Goal: Information Seeking & Learning: Learn about a topic

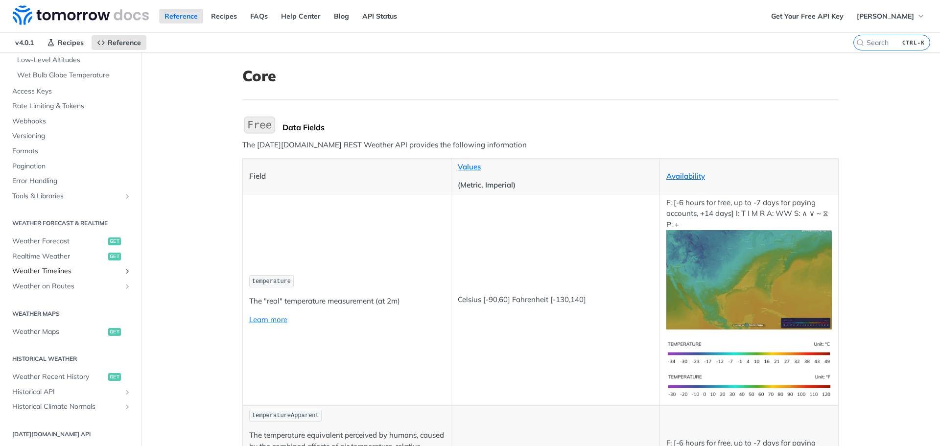
scroll to position [294, 0]
click at [39, 332] on span "Weather Maps" at bounding box center [58, 331] width 93 height 10
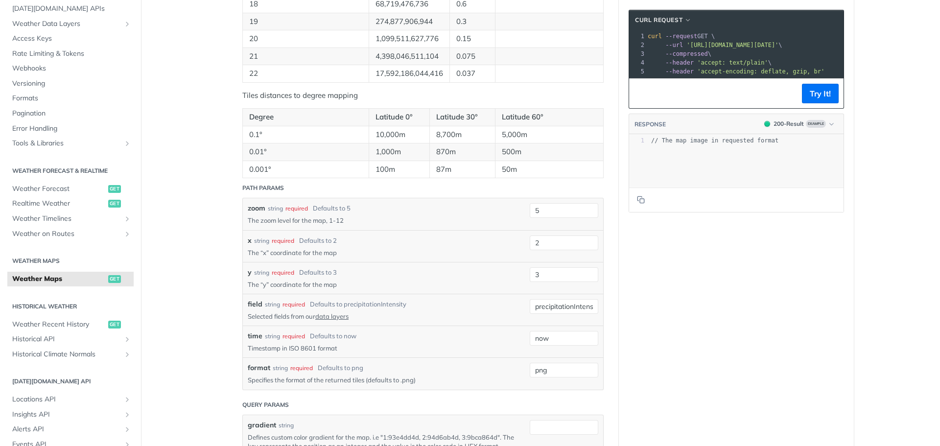
scroll to position [734, 0]
click at [58, 193] on span "Weather Forecast" at bounding box center [58, 189] width 93 height 10
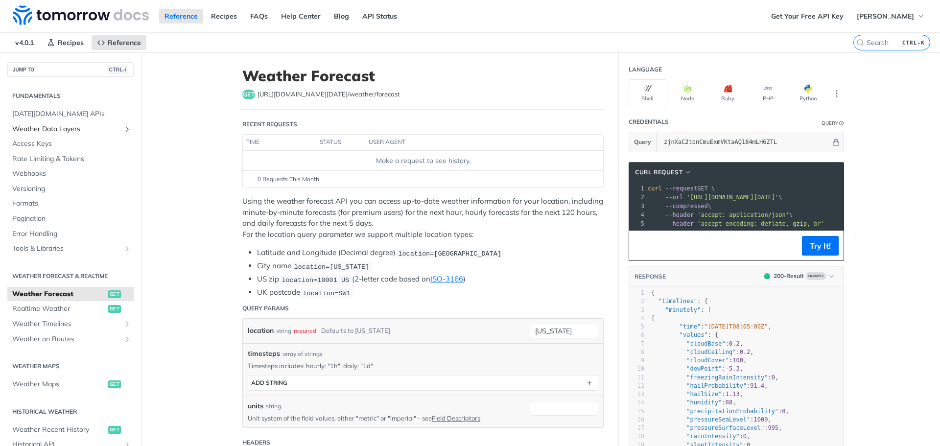
click at [70, 131] on span "Weather Data Layers" at bounding box center [66, 129] width 109 height 10
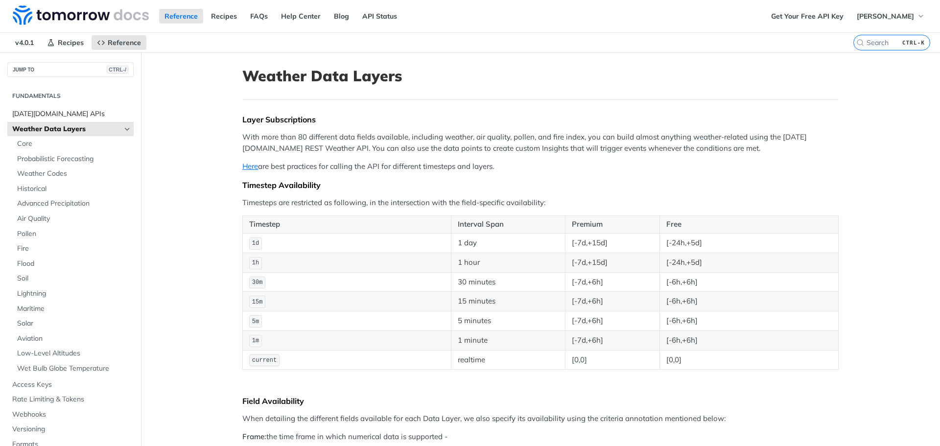
click at [59, 115] on span "[DATE][DOMAIN_NAME] APIs" at bounding box center [71, 114] width 119 height 10
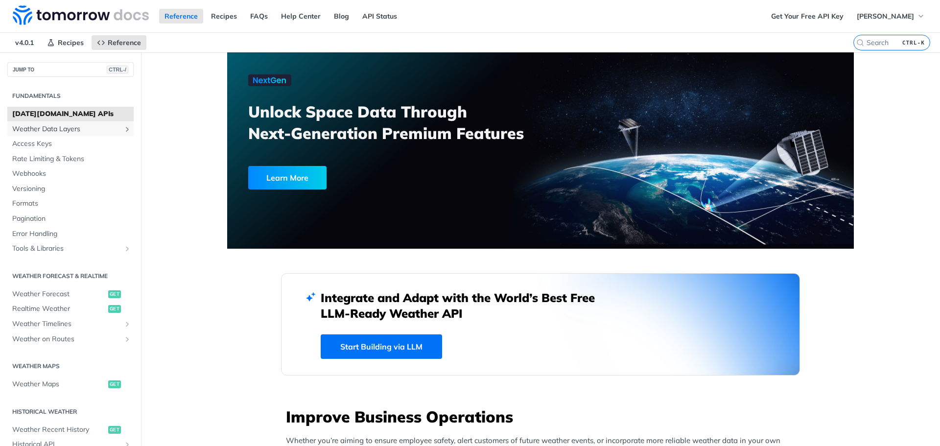
drag, startPoint x: 44, startPoint y: 130, endPoint x: 46, endPoint y: 138, distance: 8.4
click at [44, 131] on span "Weather Data Layers" at bounding box center [66, 129] width 109 height 10
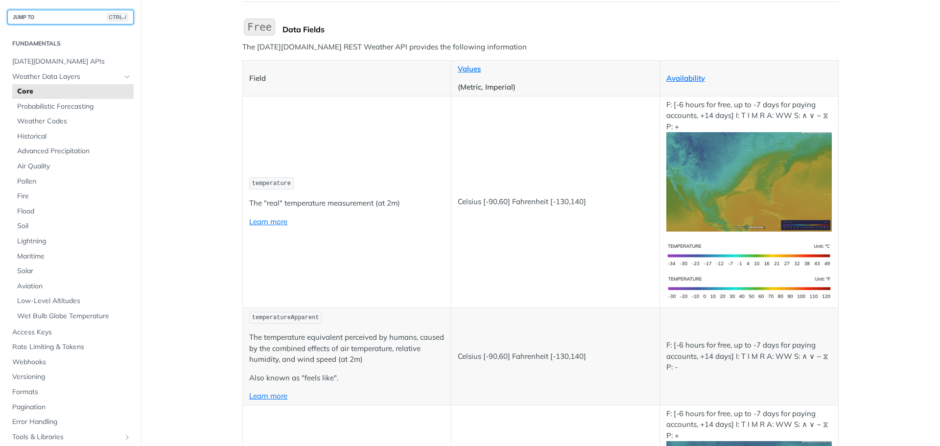
click at [46, 18] on button "JUMP TO CTRL-/" at bounding box center [70, 17] width 126 height 15
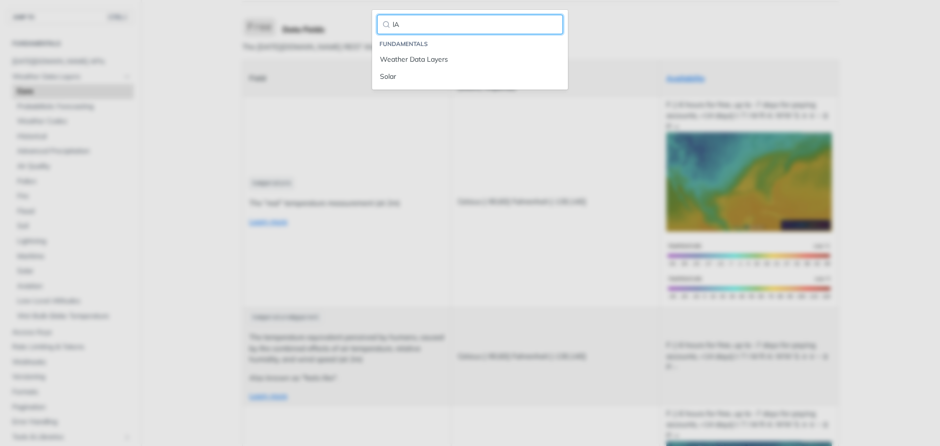
type input "l"
type input "LAYER"
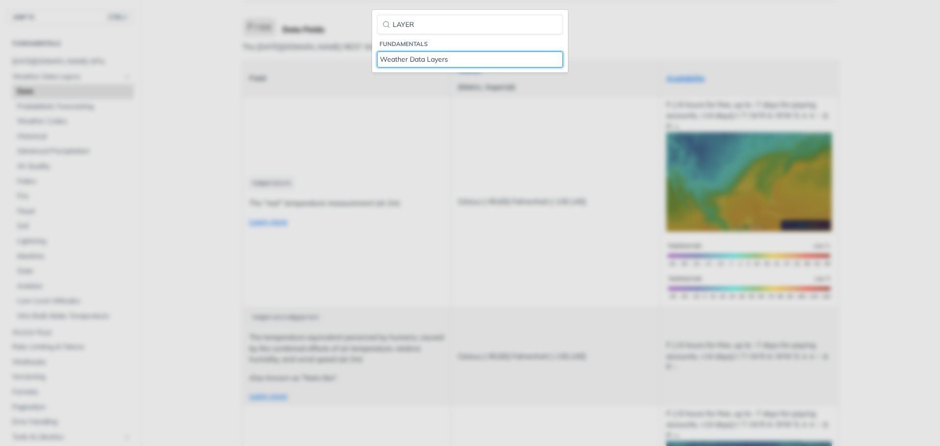
click at [430, 59] on div "Weather Data Layers" at bounding box center [470, 59] width 180 height 10
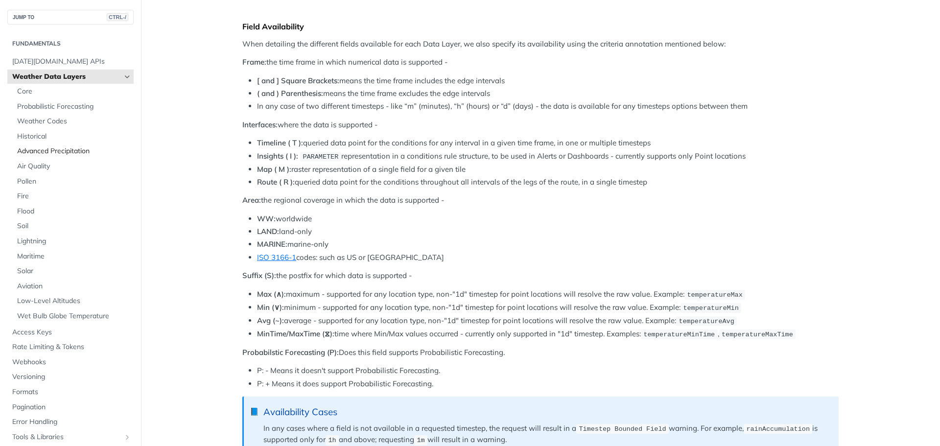
scroll to position [343, 0]
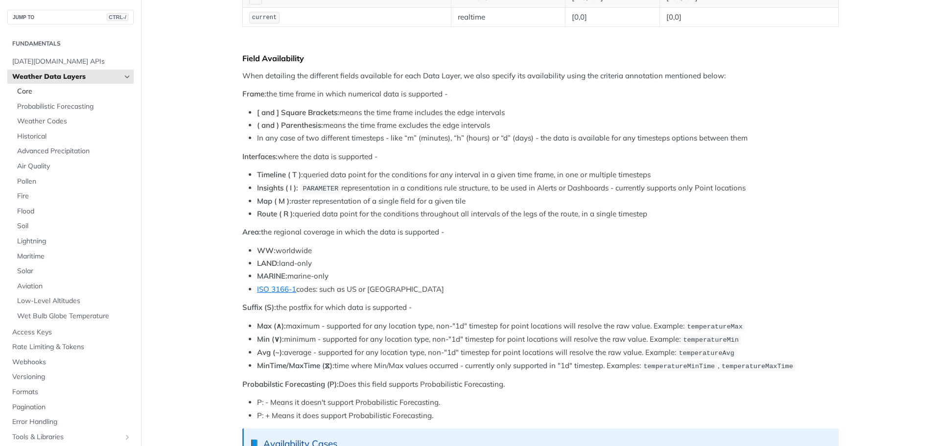
click at [63, 90] on span "Core" at bounding box center [74, 92] width 114 height 10
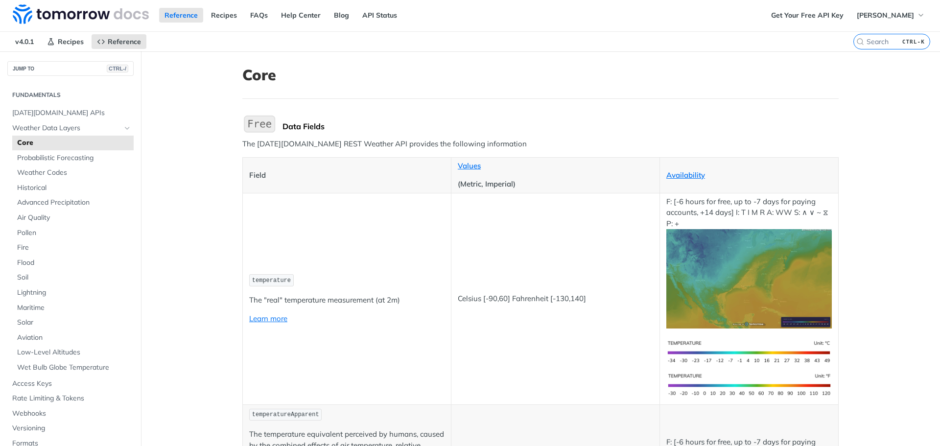
click at [23, 91] on section "Fundamentals Tomorrow.io APIs Weather Data Layers Core Probabilistic Forecastin…" at bounding box center [70, 291] width 126 height 411
click at [123, 131] on icon "Hide subpages for Weather Data Layers" at bounding box center [127, 129] width 8 height 8
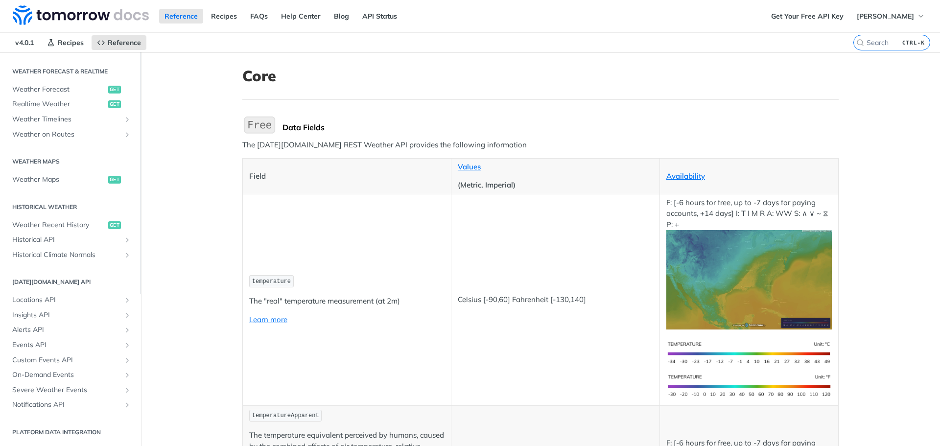
drag, startPoint x: 133, startPoint y: 210, endPoint x: 133, endPoint y: 177, distance: 33.3
click at [137, 177] on button "Hide sidebar navigation" at bounding box center [139, 71] width 4 height 446
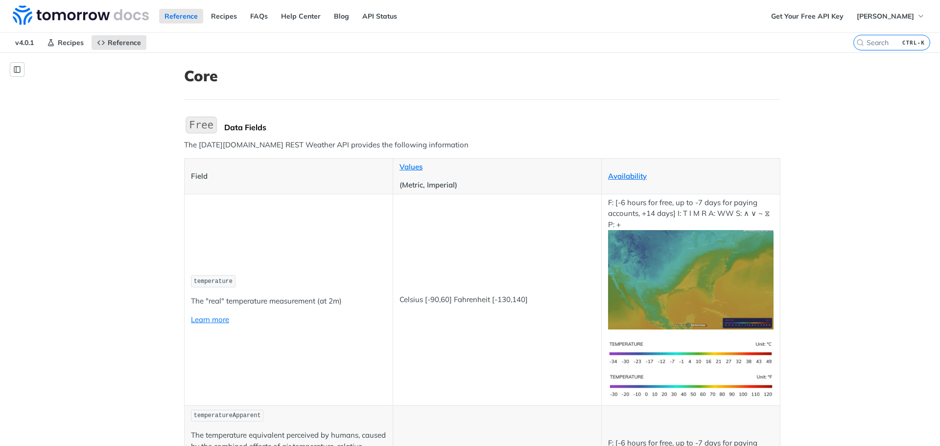
click at [14, 72] on icon "Show sidebar navigation" at bounding box center [17, 70] width 6 height 6
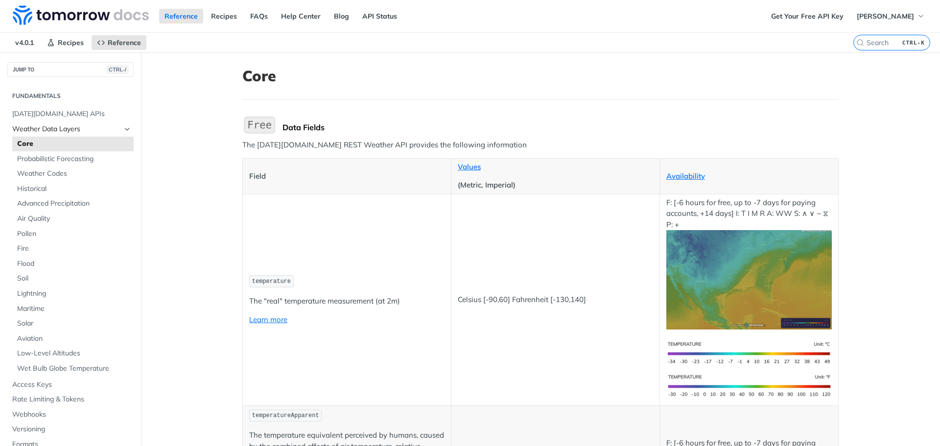
click at [101, 132] on span "Weather Data Layers" at bounding box center [66, 129] width 109 height 10
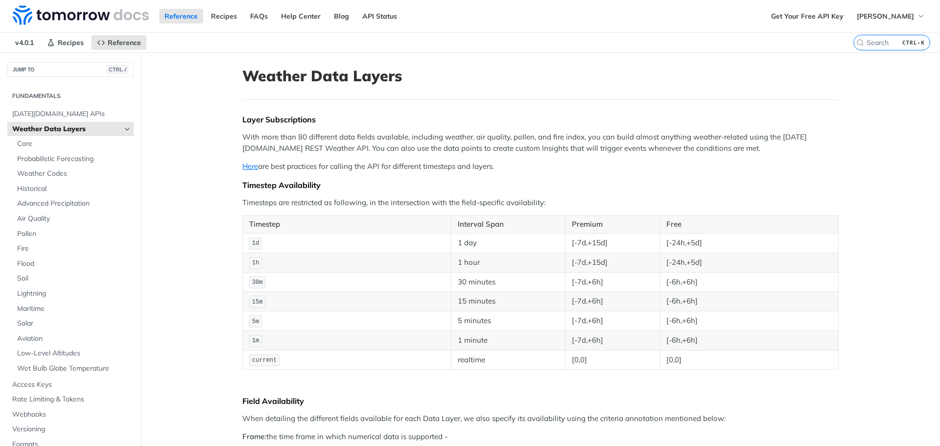
click at [115, 131] on link "Weather Data Layers" at bounding box center [70, 129] width 126 height 15
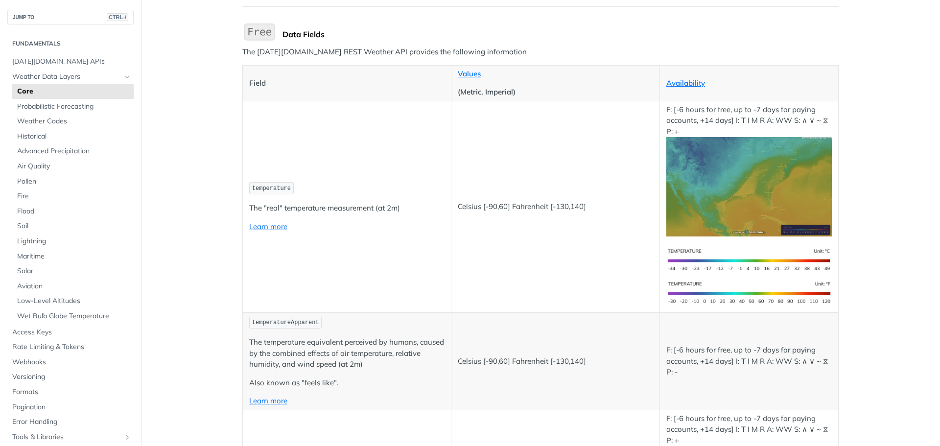
scroll to position [49, 0]
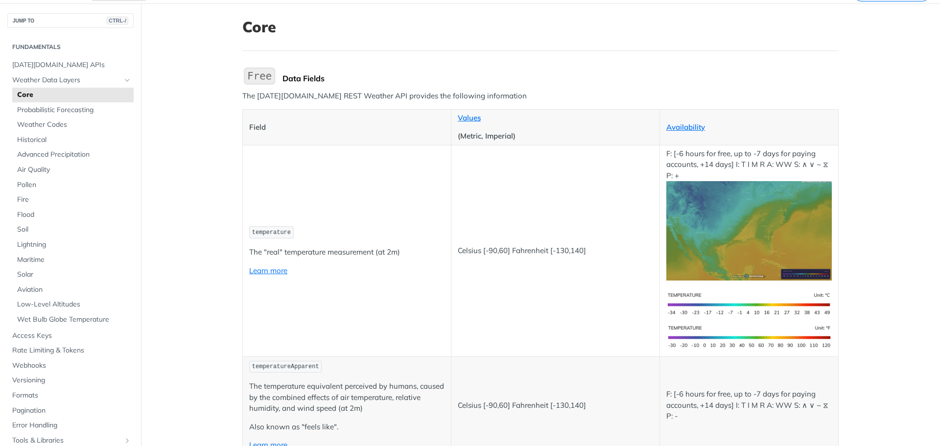
click at [710, 241] on img "Expand image" at bounding box center [748, 230] width 165 height 99
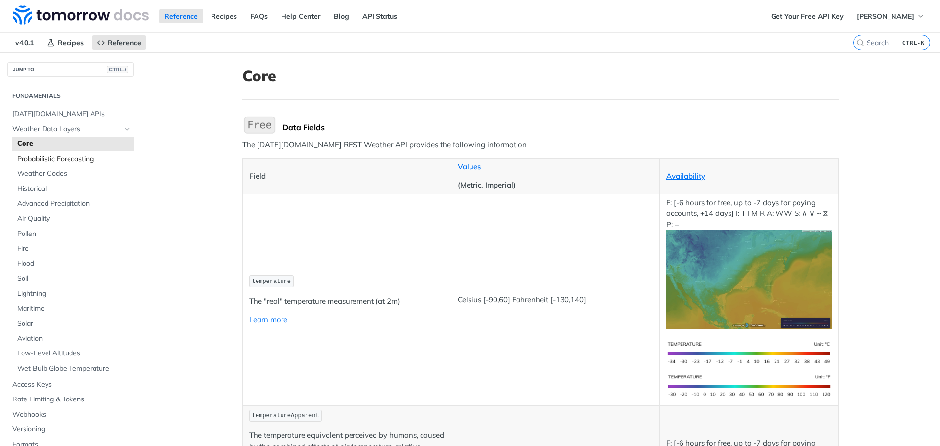
scroll to position [242, 0]
click at [97, 130] on span "Weather Data Layers" at bounding box center [66, 129] width 109 height 10
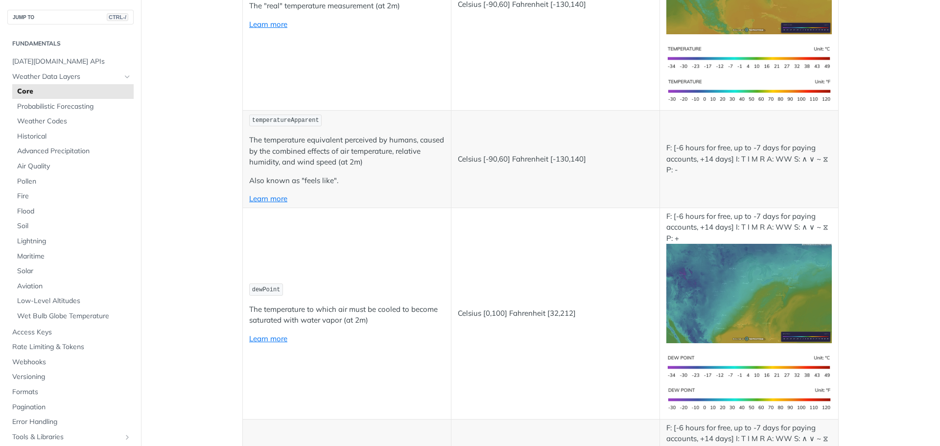
scroll to position [343, 0]
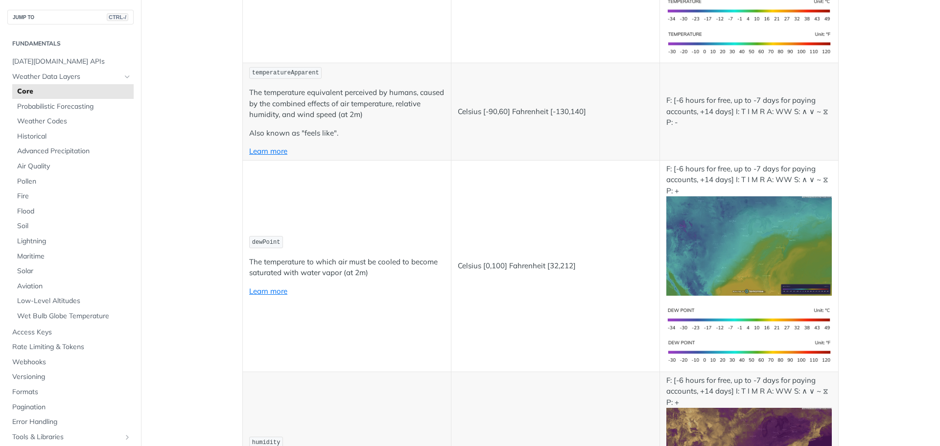
click at [259, 242] on span "dewPoint" at bounding box center [266, 242] width 28 height 7
click at [341, 205] on td "dewPoint The temperature to which air must be cooled to become saturated with w…" at bounding box center [347, 265] width 208 height 211
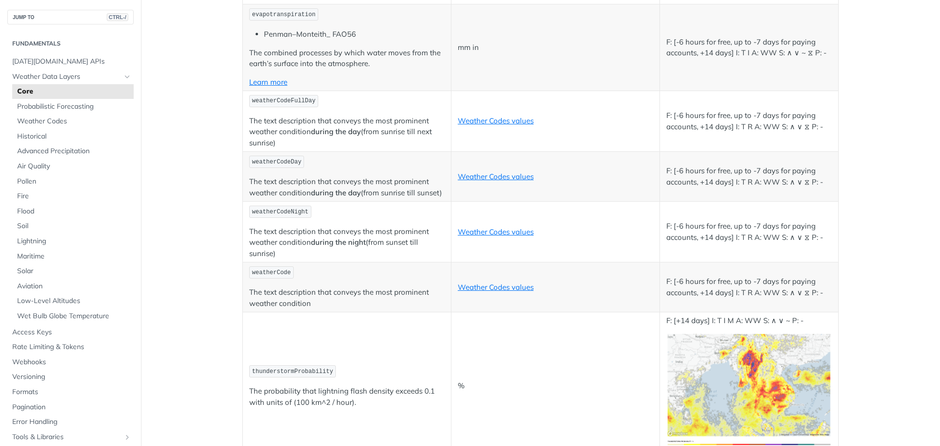
scroll to position [4943, 0]
